Goal: Task Accomplishment & Management: Manage account settings

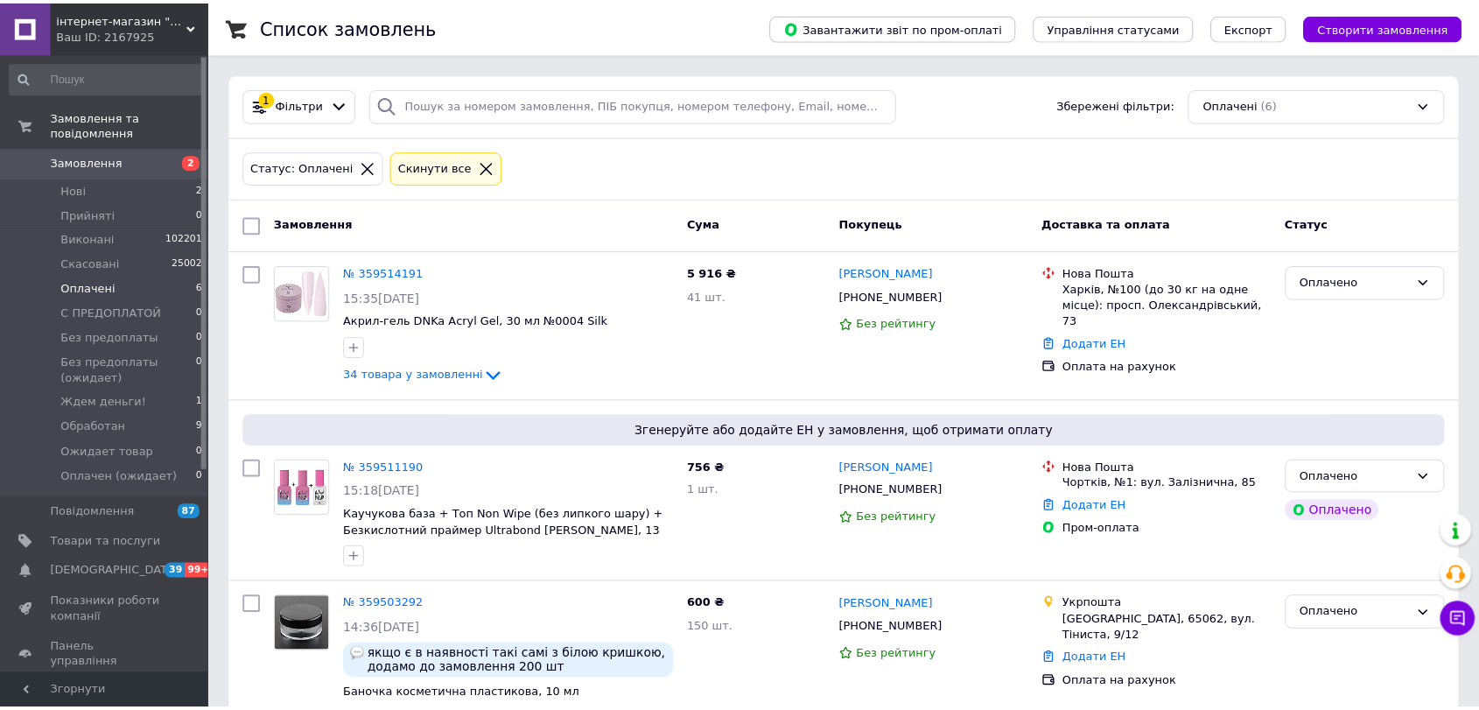
scroll to position [388, 0]
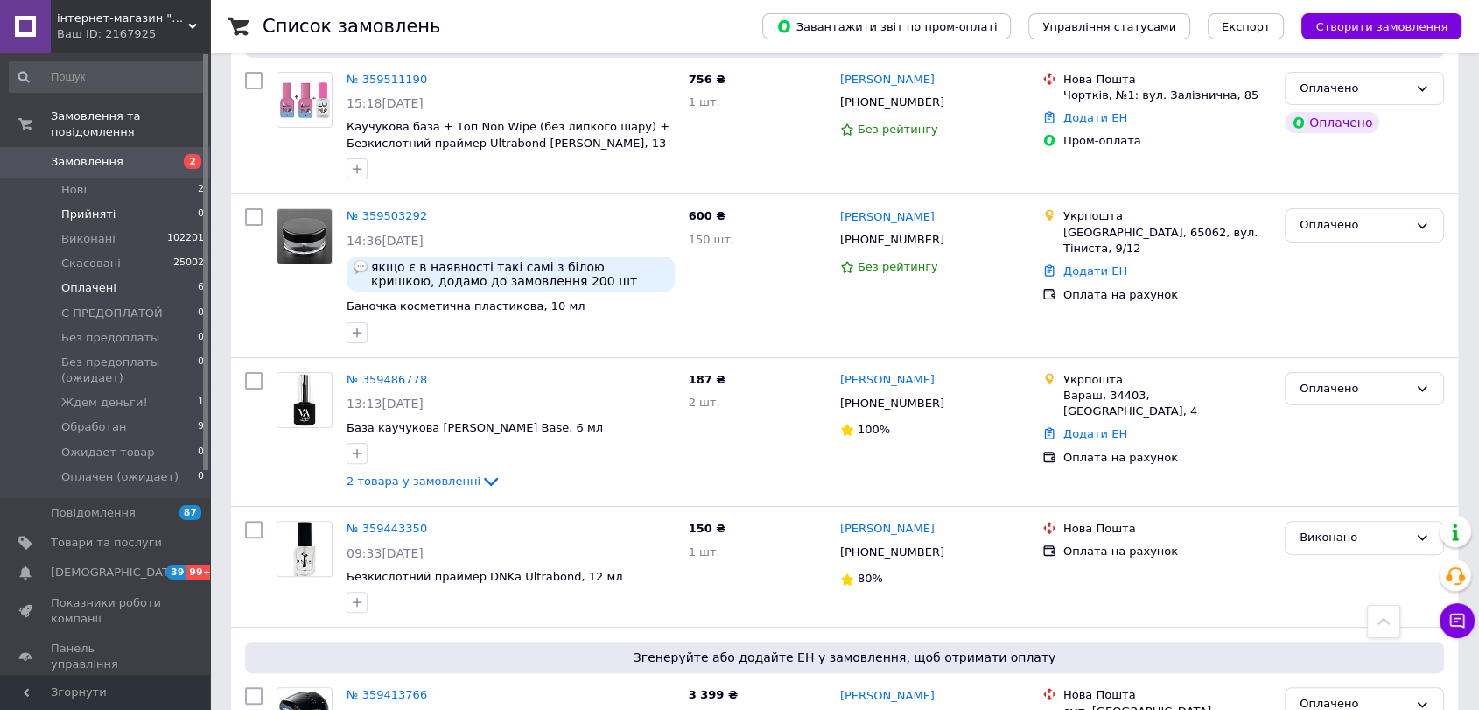
click at [93, 202] on li "Прийняті 0" at bounding box center [107, 214] width 214 height 24
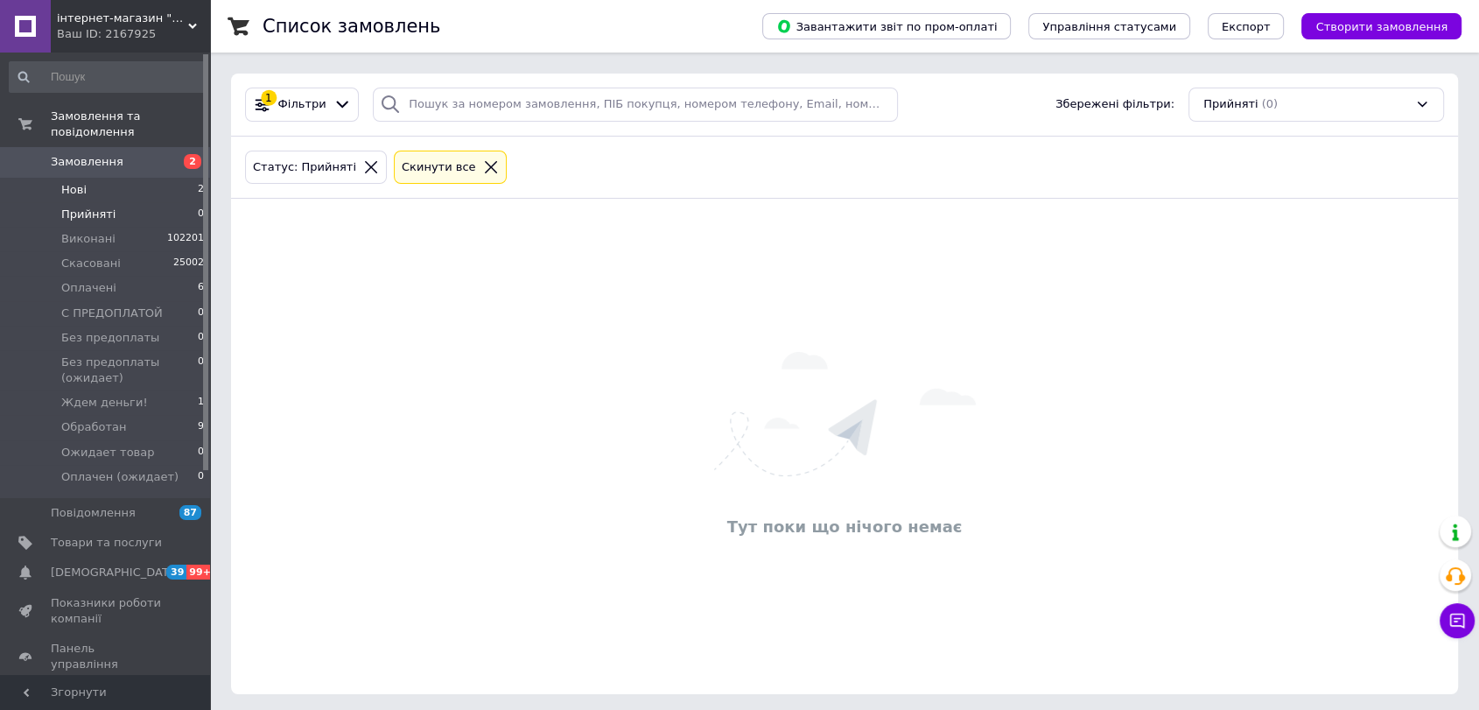
click at [98, 179] on li "Нові 2" at bounding box center [107, 190] width 214 height 24
click at [100, 206] on span "Прийняті" at bounding box center [88, 214] width 54 height 16
click at [95, 178] on li "Нові 2" at bounding box center [107, 190] width 214 height 24
click at [100, 206] on span "Прийняті" at bounding box center [88, 214] width 54 height 16
click at [136, 276] on li "Оплачені 6" at bounding box center [107, 288] width 214 height 24
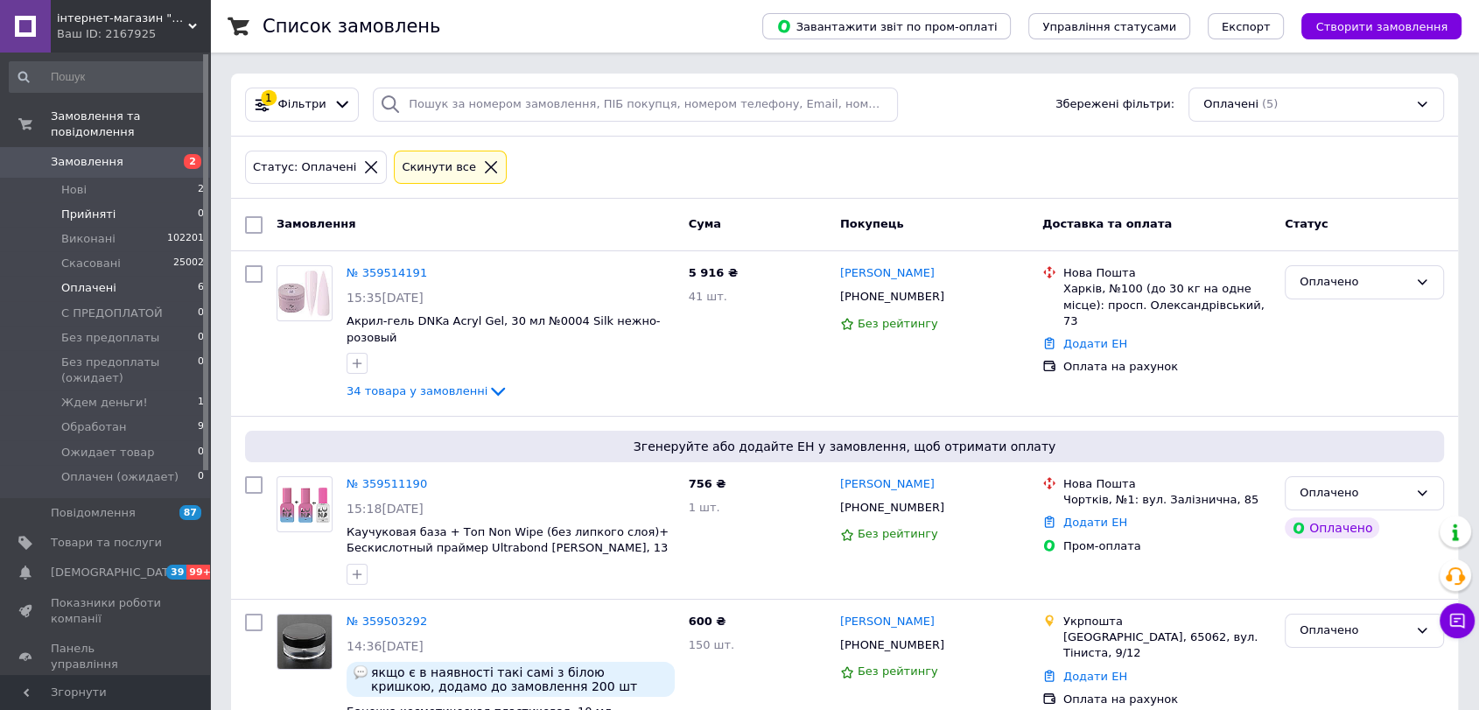
click at [93, 206] on span "Прийняті" at bounding box center [88, 214] width 54 height 16
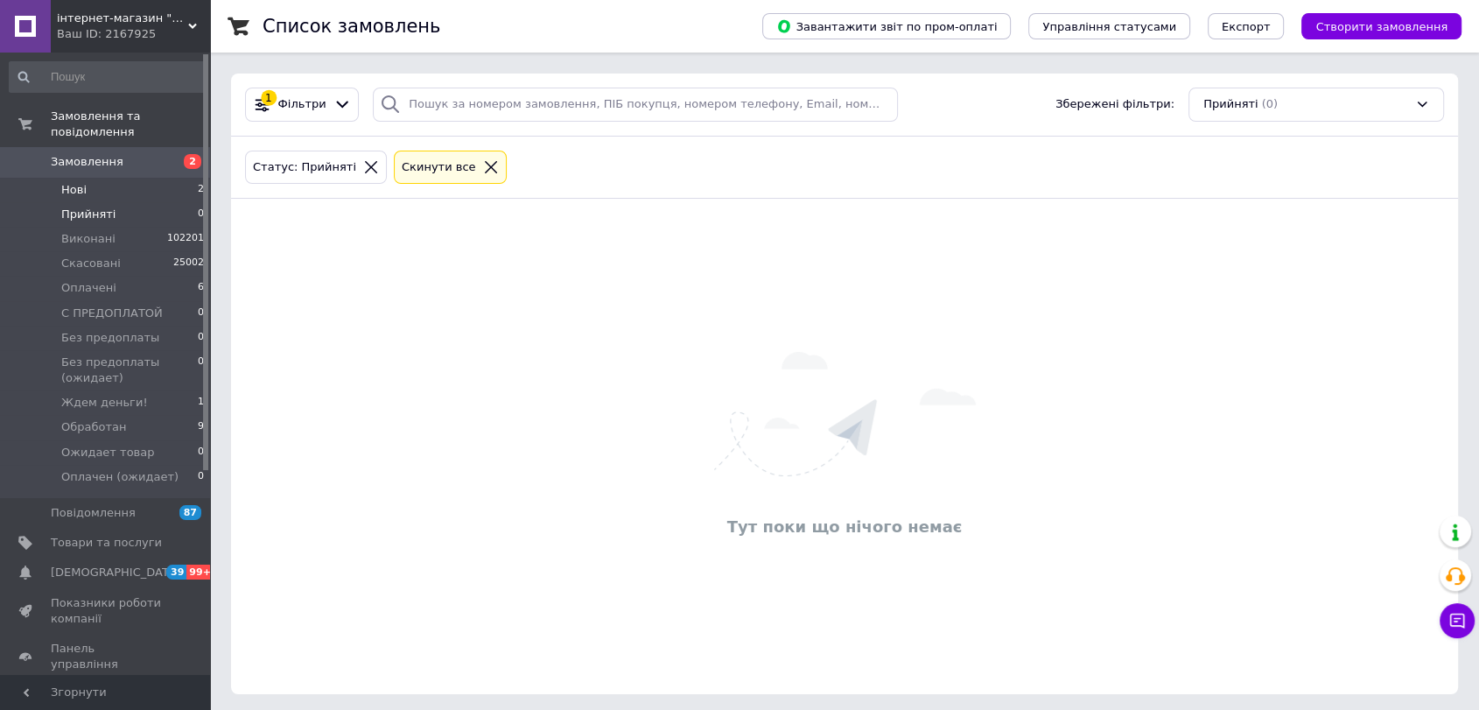
click at [82, 182] on span "Нові" at bounding box center [73, 190] width 25 height 16
click at [80, 206] on span "Прийняті" at bounding box center [88, 214] width 54 height 16
click at [96, 178] on li "Нові 2" at bounding box center [107, 190] width 214 height 24
